Goal: Task Accomplishment & Management: Use online tool/utility

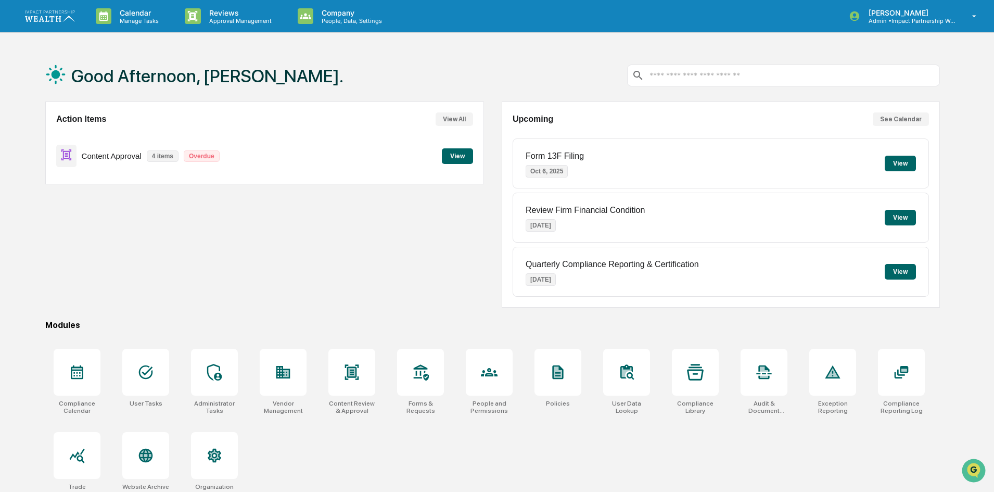
click at [464, 160] on button "View" at bounding box center [457, 156] width 31 height 16
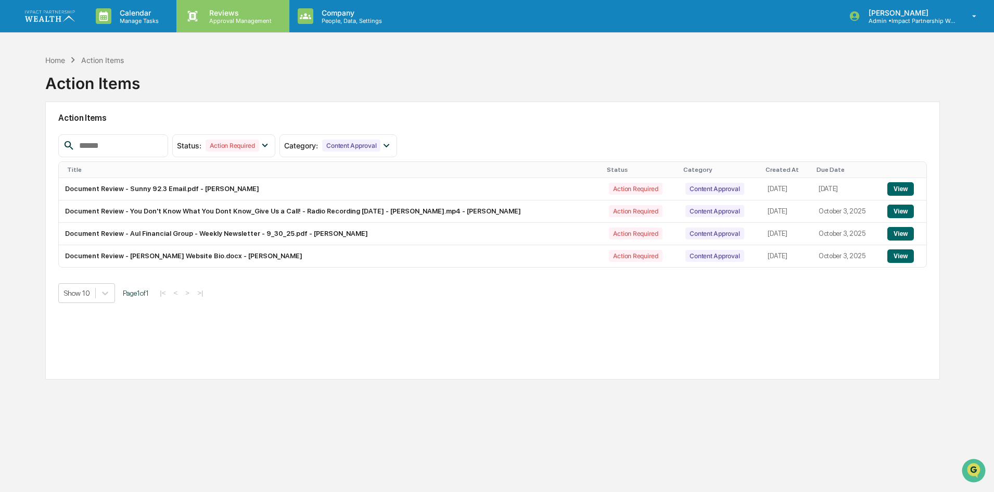
click at [218, 16] on p "Reviews" at bounding box center [239, 12] width 76 height 9
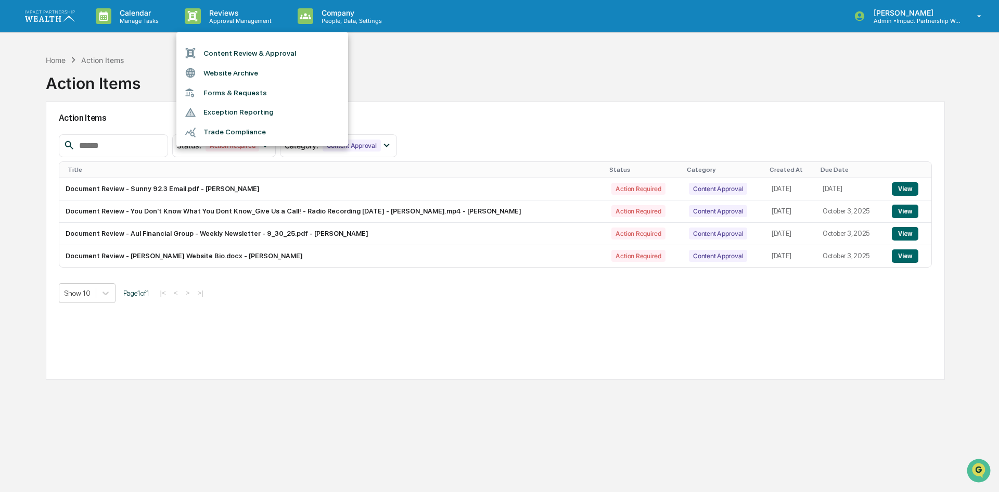
click at [237, 53] on li "Content Review & Approval" at bounding box center [262, 53] width 172 height 20
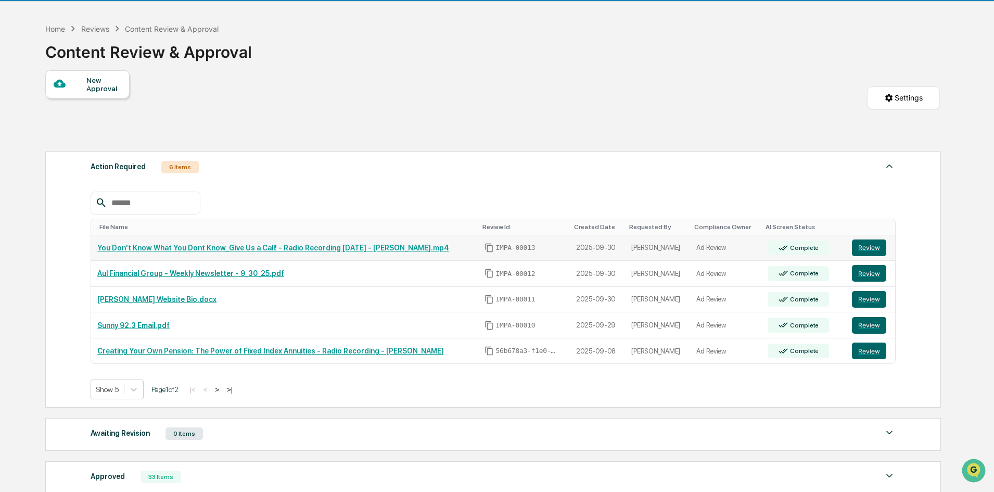
scroll to position [156, 0]
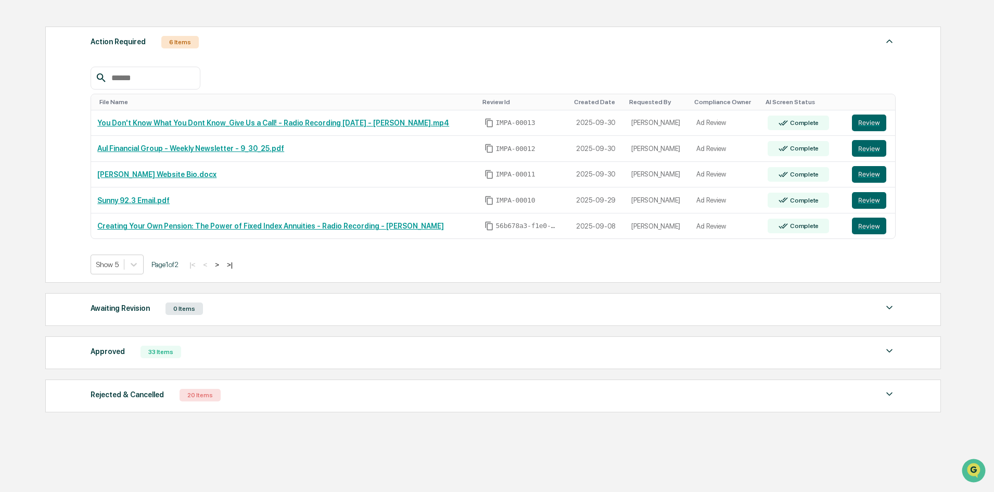
click at [143, 349] on div "33 Items" at bounding box center [161, 352] width 41 height 12
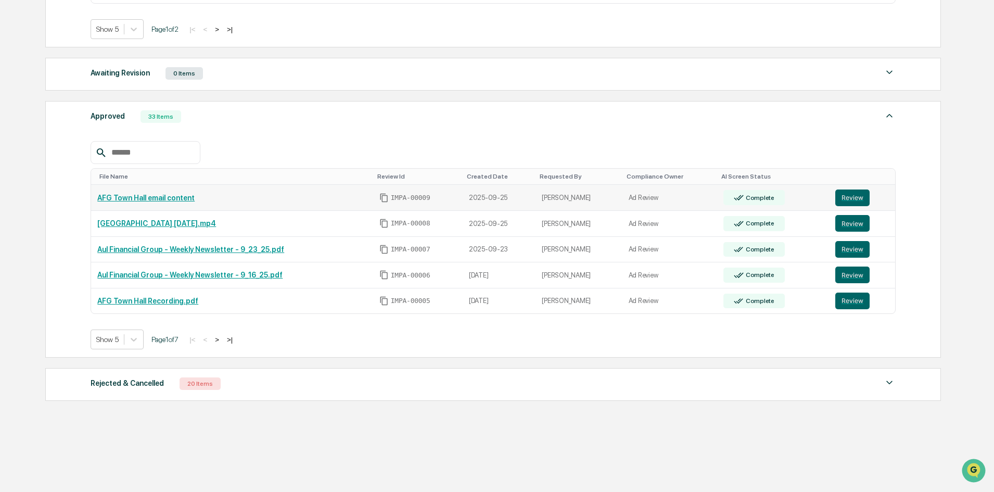
scroll to position [395, 0]
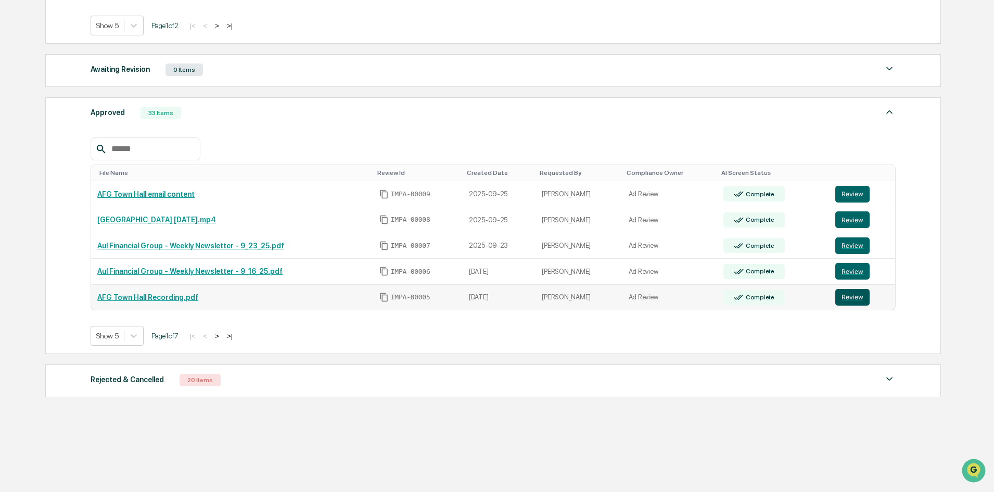
click at [862, 296] on button "Review" at bounding box center [852, 297] width 34 height 17
click at [222, 338] on button ">" at bounding box center [217, 336] width 10 height 9
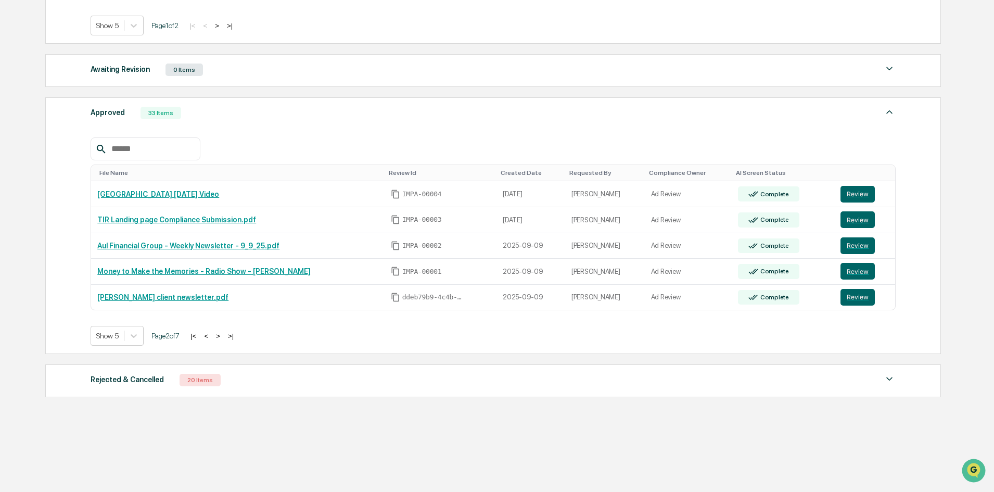
click at [223, 336] on button ">" at bounding box center [218, 336] width 10 height 9
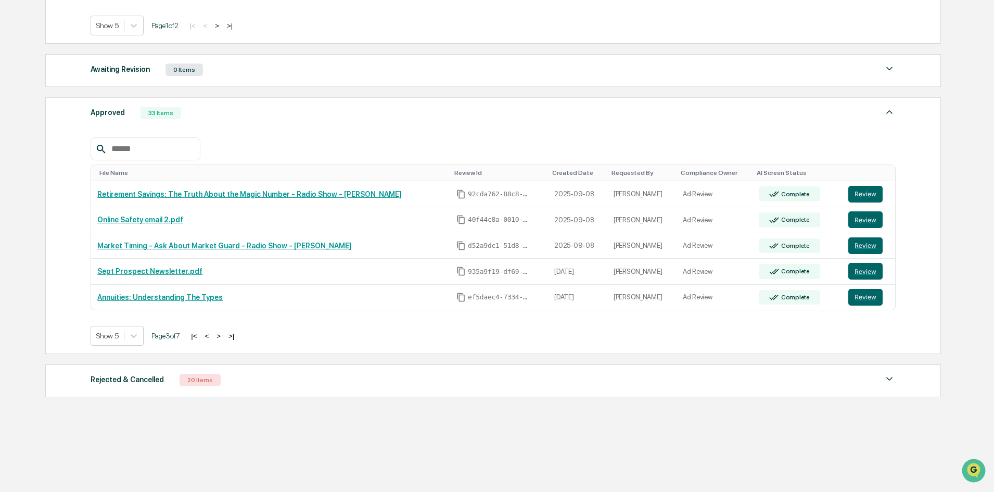
click at [224, 335] on button ">" at bounding box center [218, 336] width 10 height 9
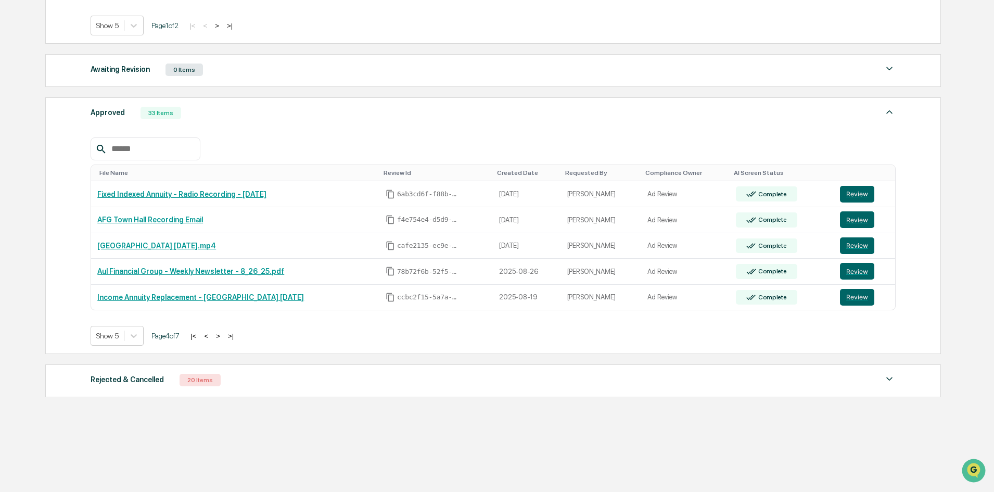
click at [199, 337] on button "|<" at bounding box center [193, 336] width 12 height 9
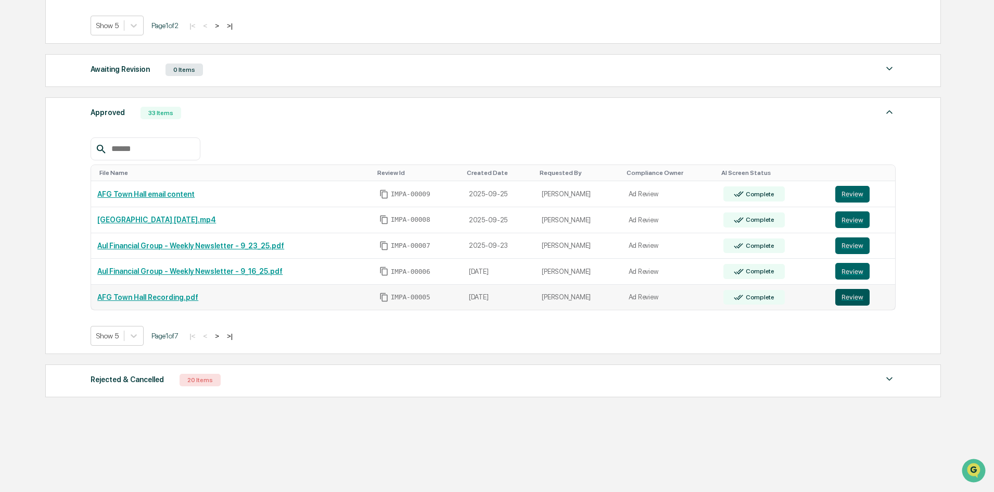
click at [841, 298] on button "Review" at bounding box center [852, 297] width 34 height 17
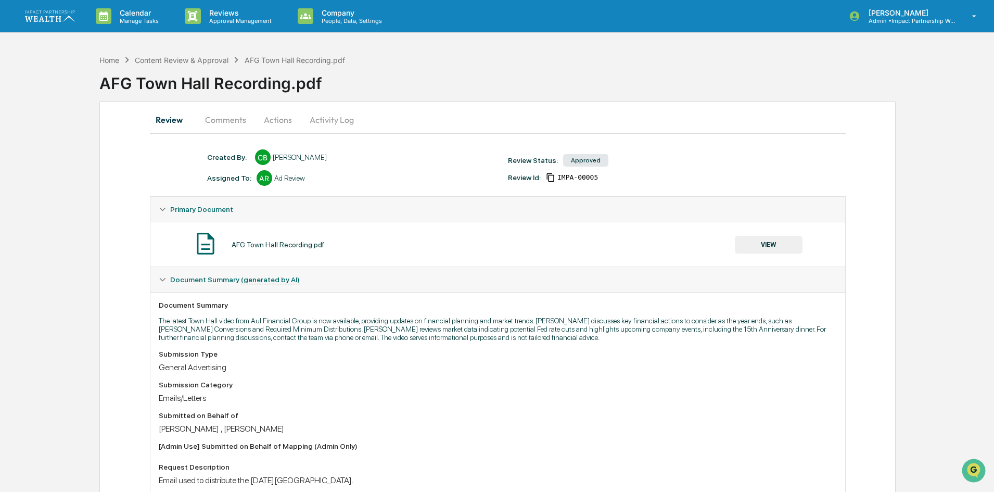
click at [777, 243] on button "VIEW" at bounding box center [769, 245] width 68 height 18
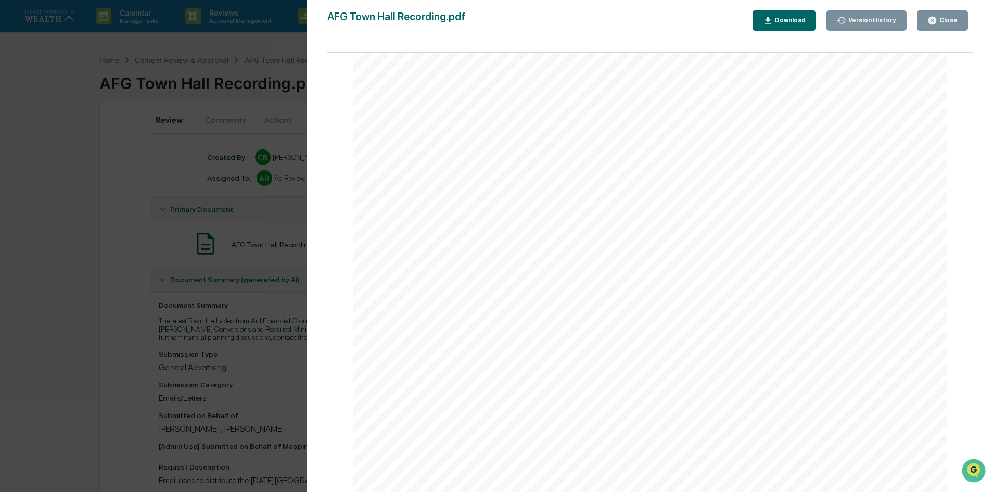
scroll to position [1157, 0]
click at [33, 248] on div "Version History 09/11/2025, 05:14 PM Chris Brandon AFG Town Hall Recording.pdf …" at bounding box center [497, 246] width 994 height 492
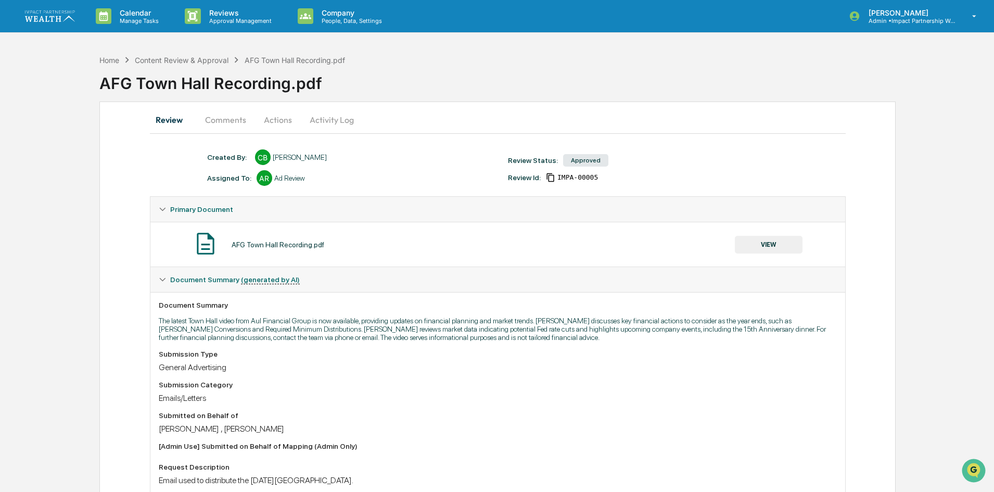
click at [756, 242] on button "VIEW" at bounding box center [769, 245] width 68 height 18
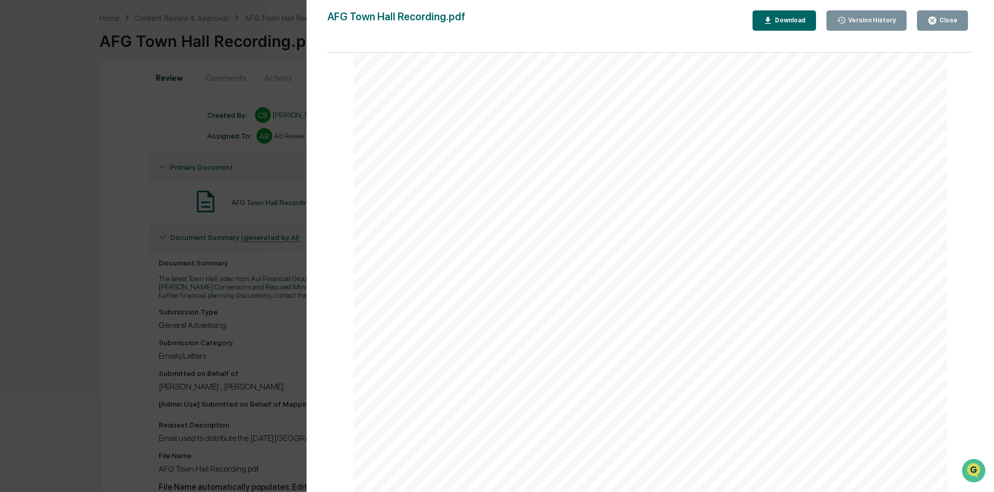
scroll to position [260, 0]
click at [589, 320] on span "Click to view the September 10th, 2025 Town Hall" at bounding box center [645, 315] width 247 height 11
click at [628, 312] on span "Click to view the September 10th, 2025 Town Hall" at bounding box center [645, 315] width 247 height 11
click at [712, 311] on span "Click to view the September 10th, 2025 Town Hall" at bounding box center [645, 315] width 247 height 11
click at [536, 310] on span "Click to view the September 10th, 2025 Town Hall" at bounding box center [645, 315] width 247 height 11
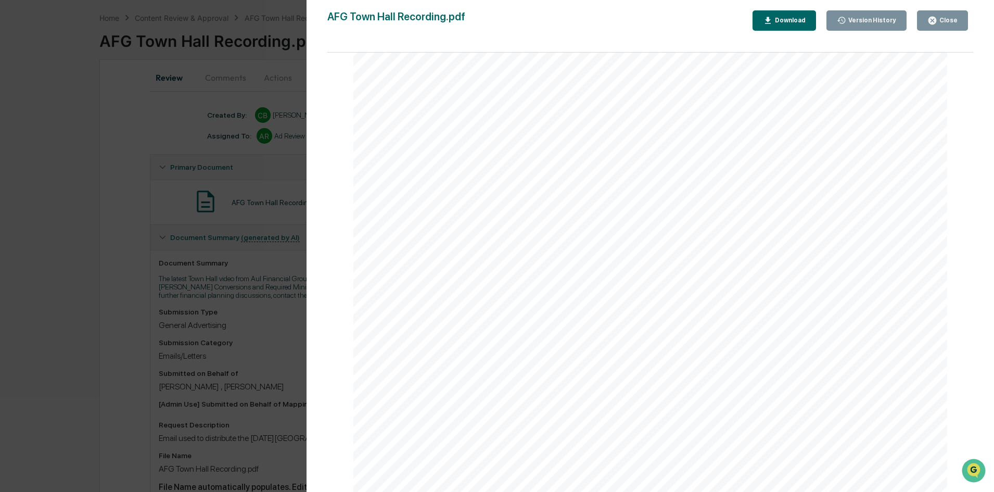
click at [475, 320] on div "From: Chris Brandon To: Chris Brandon Subject: AFG Town Hall Recording Date: Th…" at bounding box center [650, 200] width 594 height 769
click at [710, 313] on span "Click to view the September 10th, 2025 Town Hall" at bounding box center [645, 315] width 247 height 11
click at [170, 312] on div "Version History 09/11/2025, 05:14 PM Chris Brandon AFG Town Hall Recording.pdf …" at bounding box center [497, 246] width 994 height 492
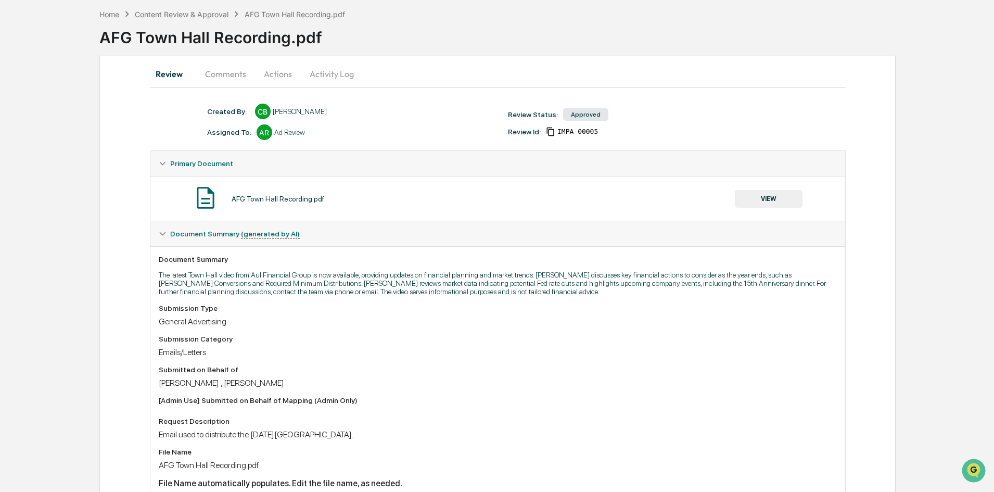
scroll to position [0, 0]
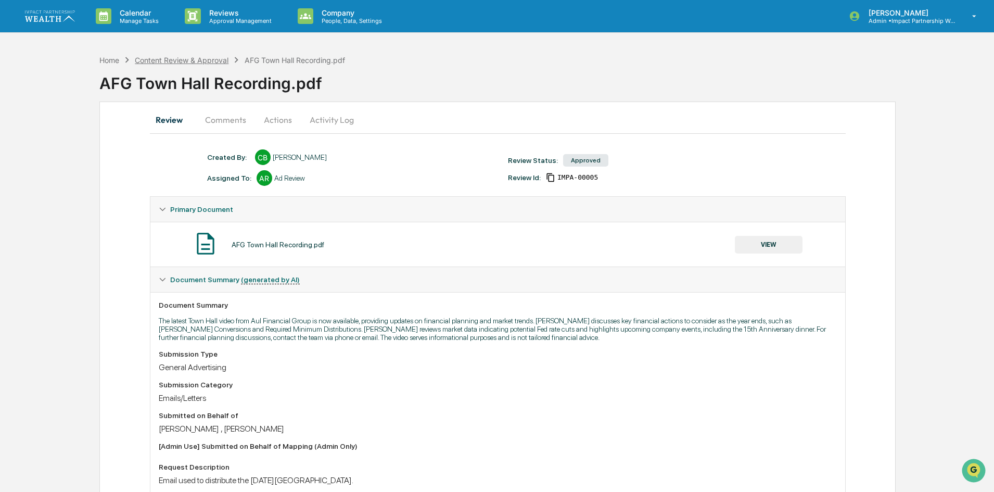
click at [206, 64] on div "Content Review & Approval" at bounding box center [182, 60] width 94 height 9
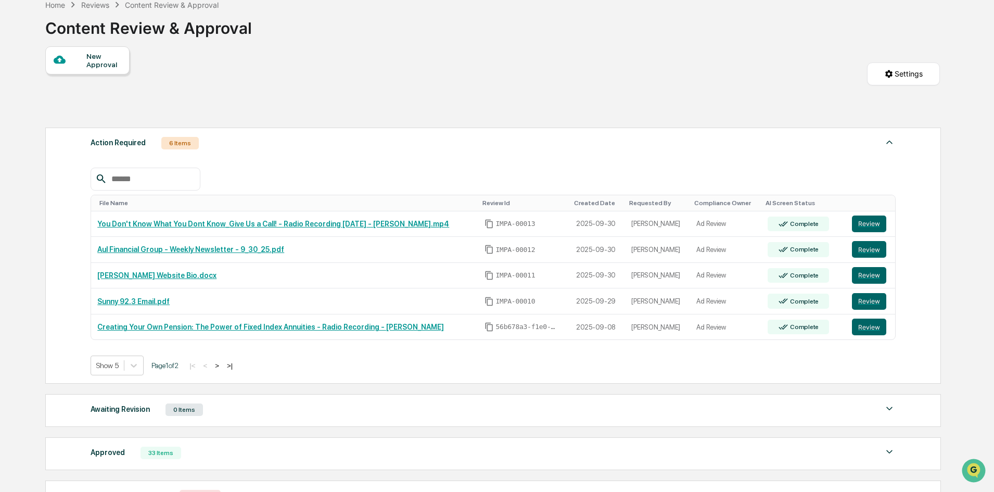
scroll to position [171, 0]
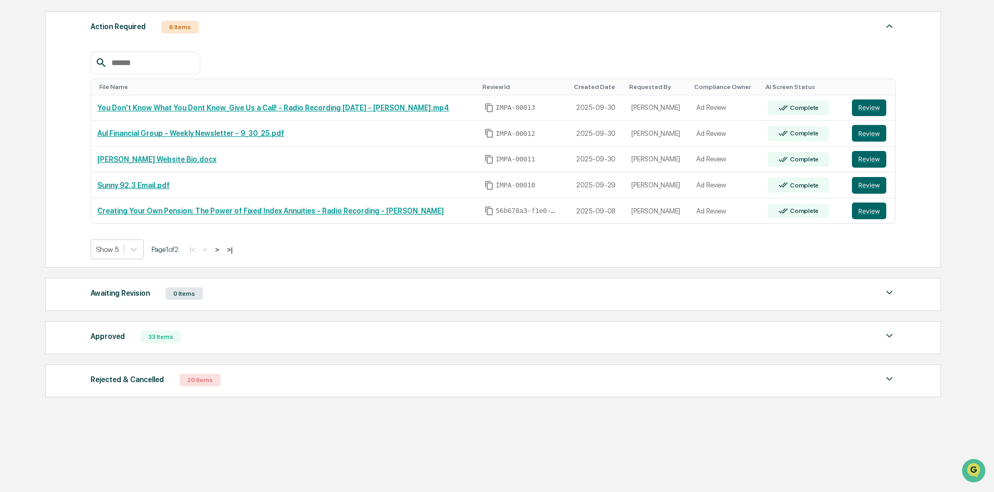
click at [148, 336] on div "33 Items" at bounding box center [161, 337] width 41 height 12
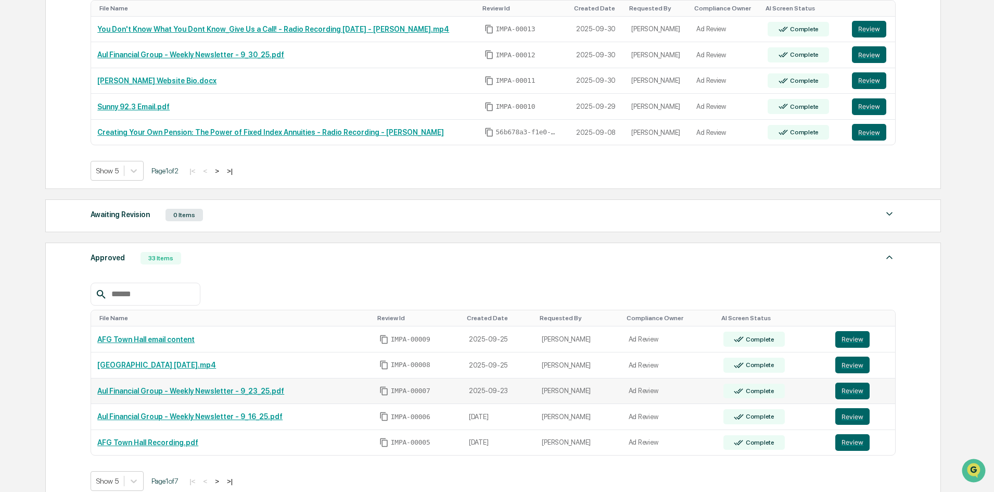
scroll to position [395, 0]
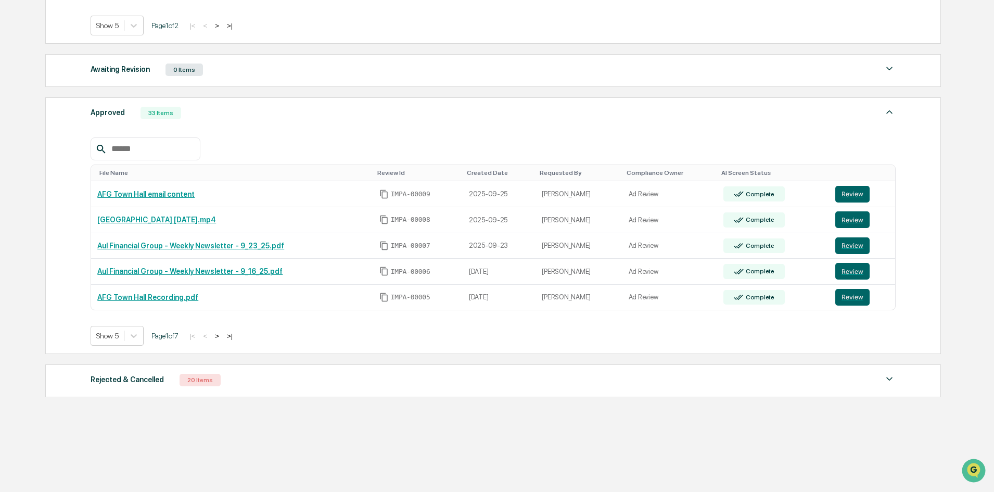
click at [222, 339] on button ">" at bounding box center [217, 336] width 10 height 9
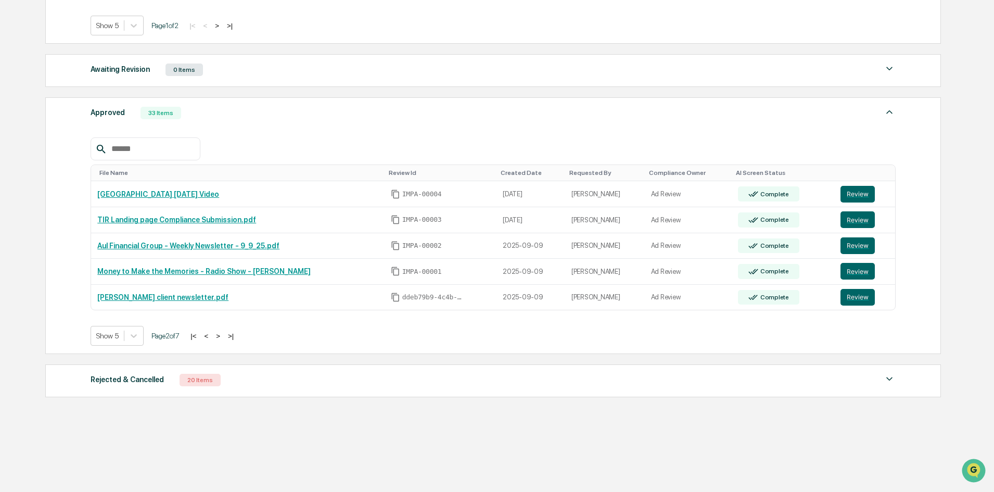
click at [223, 339] on button ">" at bounding box center [218, 336] width 10 height 9
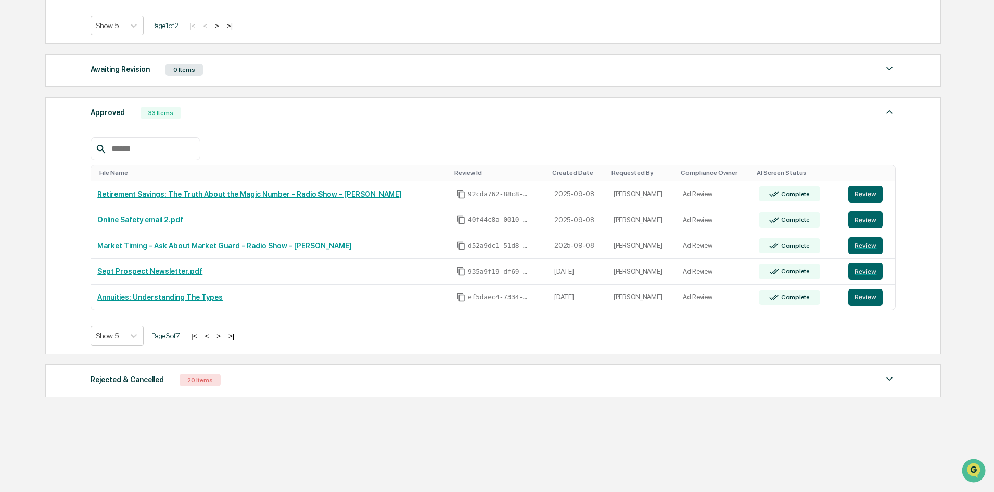
click at [223, 339] on button ">" at bounding box center [218, 336] width 10 height 9
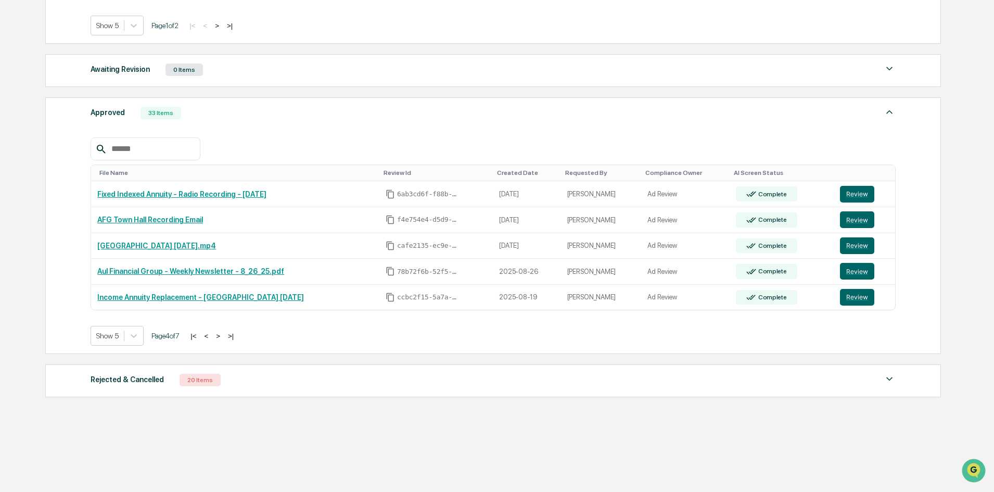
click at [223, 339] on button ">" at bounding box center [218, 336] width 10 height 9
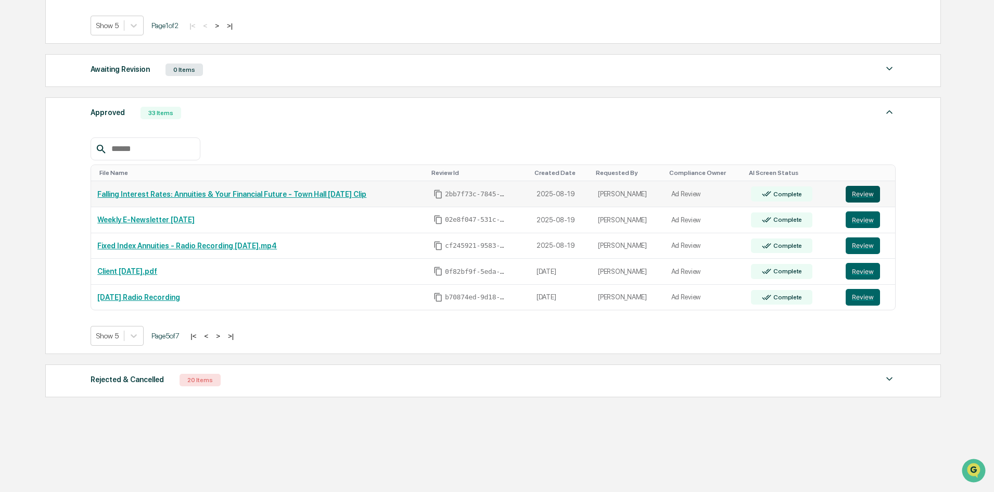
click at [877, 192] on button "Review" at bounding box center [863, 194] width 34 height 17
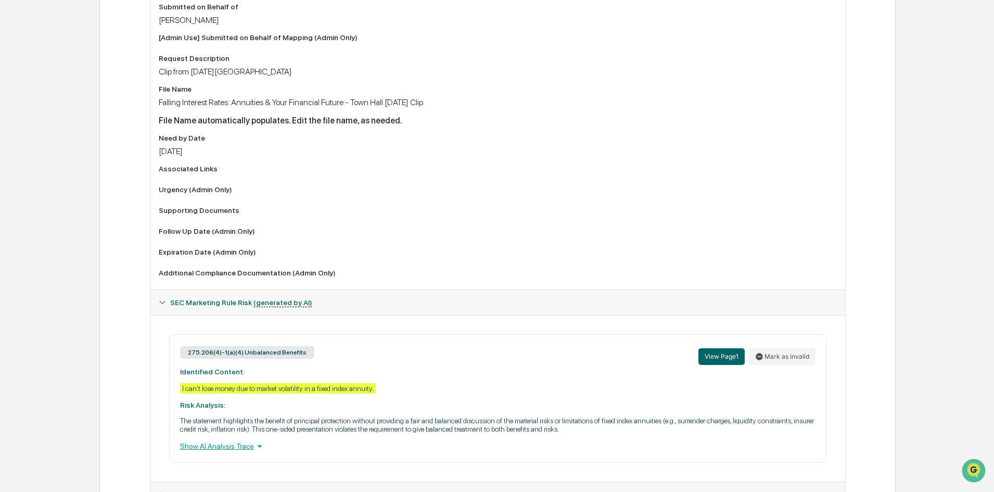
scroll to position [459, 0]
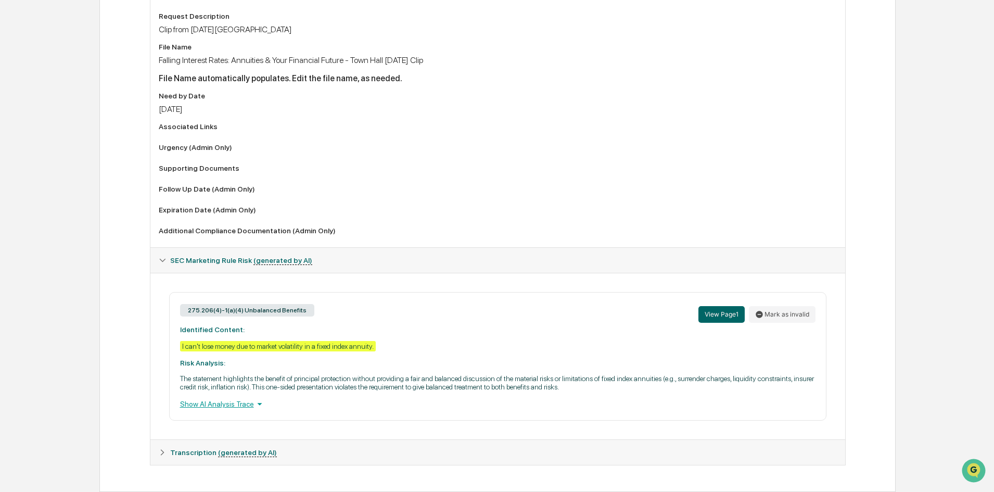
click at [159, 450] on icon at bounding box center [162, 452] width 7 height 7
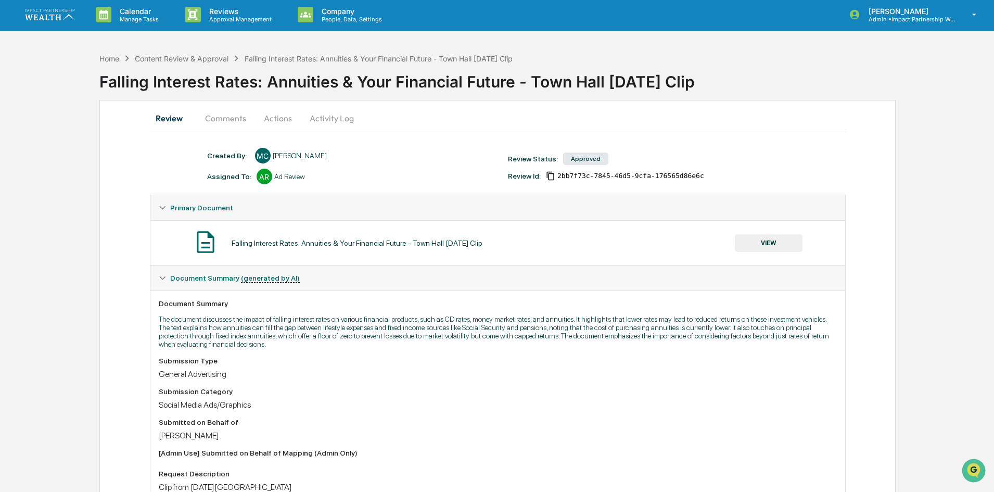
scroll to position [0, 0]
